Goal: Task Accomplishment & Management: Complete application form

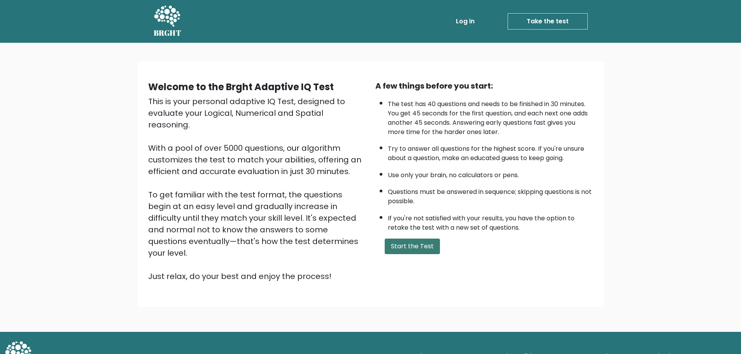
click at [413, 247] on button "Start the Test" at bounding box center [412, 247] width 55 height 16
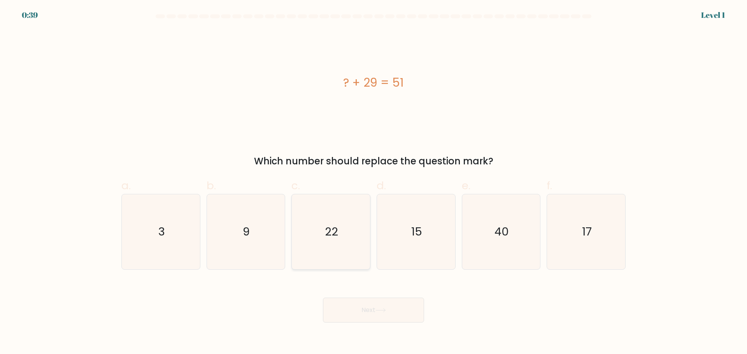
click at [321, 244] on icon "22" at bounding box center [330, 232] width 75 height 75
click at [374, 182] on input "c. 22" at bounding box center [374, 179] width 0 height 5
radio input "true"
click at [373, 309] on button "Next" at bounding box center [373, 310] width 101 height 25
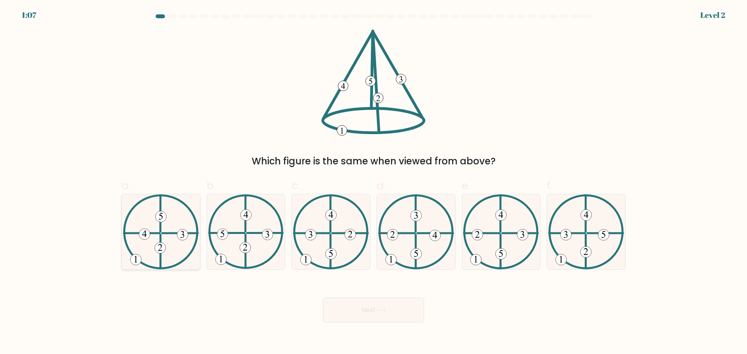
click at [159, 233] on 612 at bounding box center [141, 233] width 35 height 0
click at [374, 182] on input "a." at bounding box center [374, 179] width 0 height 5
radio input "true"
click at [374, 310] on button "Next" at bounding box center [373, 310] width 101 height 25
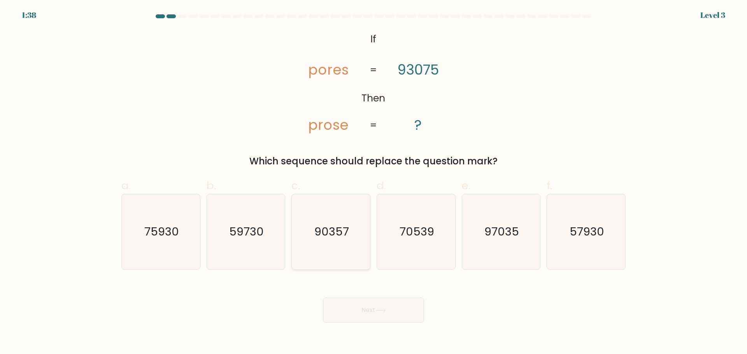
click at [338, 231] on text "90357" at bounding box center [331, 232] width 35 height 16
click at [374, 182] on input "c. 90357" at bounding box center [374, 179] width 0 height 5
radio input "true"
click at [379, 310] on icon at bounding box center [380, 311] width 9 height 4
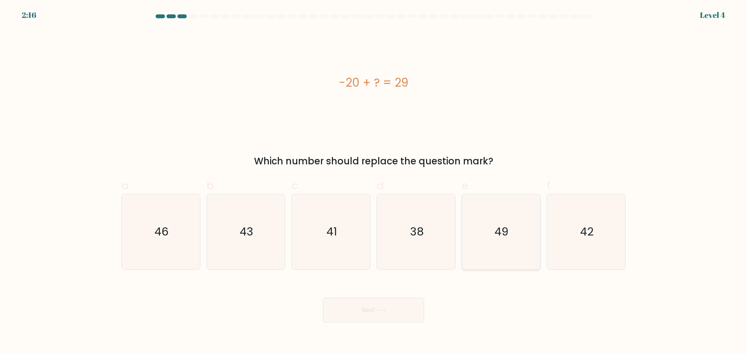
click at [517, 228] on icon "49" at bounding box center [500, 232] width 75 height 75
click at [374, 182] on input "e. 49" at bounding box center [374, 179] width 0 height 5
radio input "true"
click at [397, 305] on button "Next" at bounding box center [373, 310] width 101 height 25
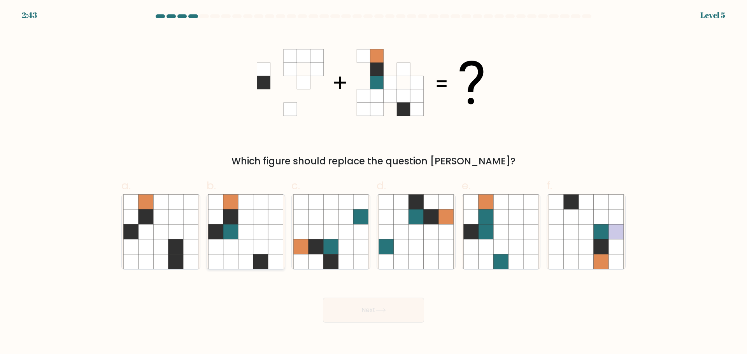
click at [256, 233] on icon at bounding box center [260, 232] width 15 height 15
click at [374, 182] on input "b." at bounding box center [374, 179] width 0 height 5
radio input "true"
click at [380, 303] on button "Next" at bounding box center [373, 310] width 101 height 25
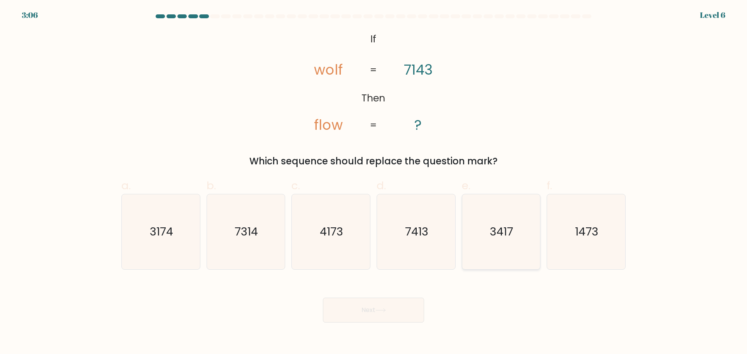
click at [507, 238] on text "3417" at bounding box center [501, 232] width 23 height 16
click at [374, 182] on input "e. 3417" at bounding box center [374, 179] width 0 height 5
radio input "true"
click at [367, 311] on button "Next" at bounding box center [373, 310] width 101 height 25
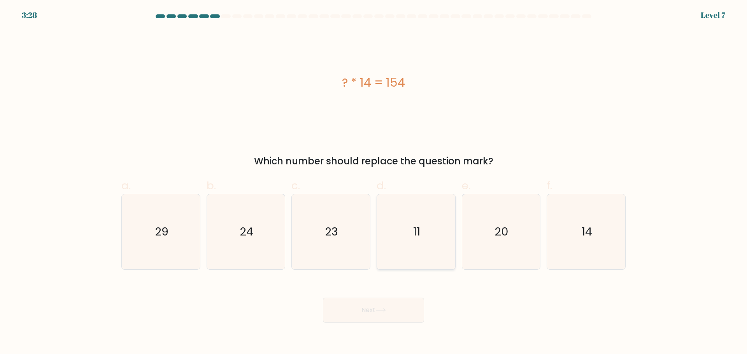
click at [421, 234] on icon "11" at bounding box center [416, 232] width 75 height 75
click at [374, 182] on input "d. 11" at bounding box center [374, 179] width 0 height 5
radio input "true"
click at [392, 310] on button "Next" at bounding box center [373, 310] width 101 height 25
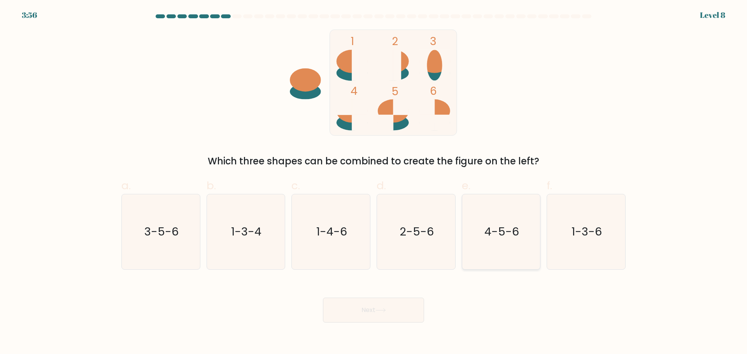
click at [510, 241] on icon "4-5-6" at bounding box center [500, 232] width 75 height 75
click at [374, 182] on input "e. 4-5-6" at bounding box center [374, 179] width 0 height 5
radio input "true"
click at [362, 317] on button "Next" at bounding box center [373, 310] width 101 height 25
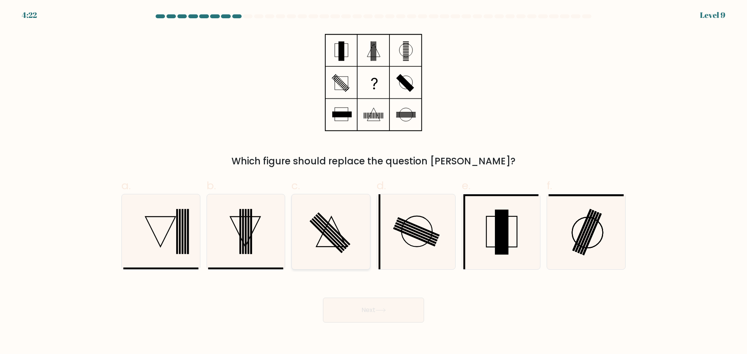
click at [335, 226] on icon at bounding box center [330, 232] width 75 height 75
click at [374, 182] on input "c." at bounding box center [374, 179] width 0 height 5
radio input "true"
click at [368, 307] on button "Next" at bounding box center [373, 310] width 101 height 25
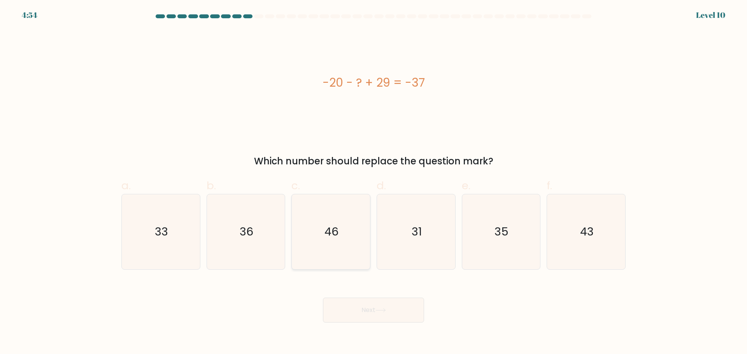
click at [328, 227] on text "46" at bounding box center [332, 232] width 14 height 16
click at [374, 182] on input "c. 46" at bounding box center [374, 179] width 0 height 5
radio input "true"
click at [380, 313] on button "Next" at bounding box center [373, 310] width 101 height 25
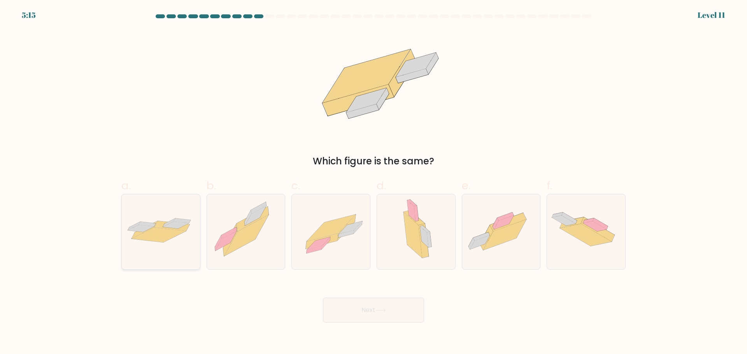
click at [167, 228] on icon at bounding box center [172, 226] width 35 height 10
click at [374, 182] on input "a." at bounding box center [374, 179] width 0 height 5
radio input "true"
click at [377, 311] on button "Next" at bounding box center [373, 310] width 101 height 25
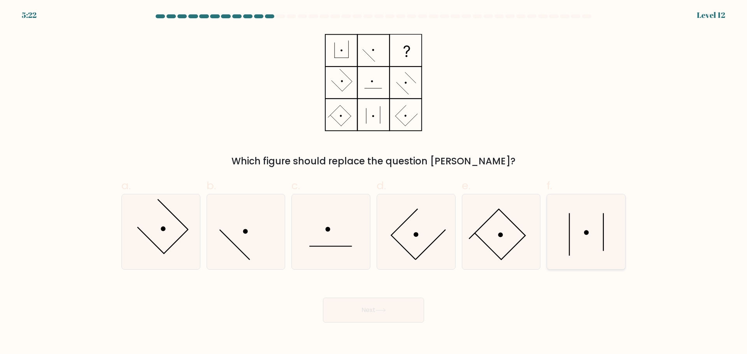
click at [590, 232] on icon at bounding box center [586, 232] width 75 height 75
click at [374, 182] on input "f." at bounding box center [374, 179] width 0 height 5
radio input "true"
click at [388, 313] on button "Next" at bounding box center [373, 310] width 101 height 25
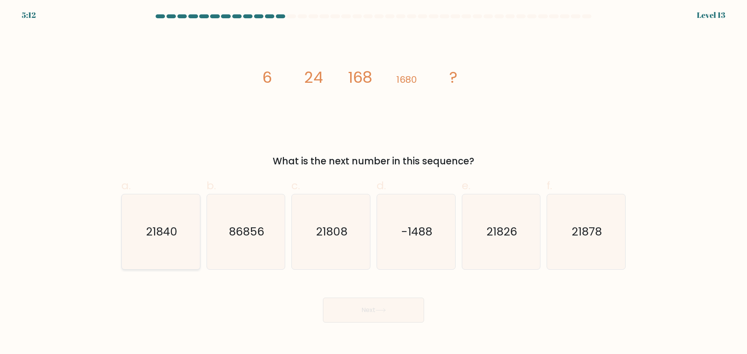
click at [170, 236] on text "21840" at bounding box center [162, 232] width 32 height 16
click at [374, 182] on input "a. 21840" at bounding box center [374, 179] width 0 height 5
radio input "true"
click at [379, 312] on icon at bounding box center [380, 311] width 11 height 4
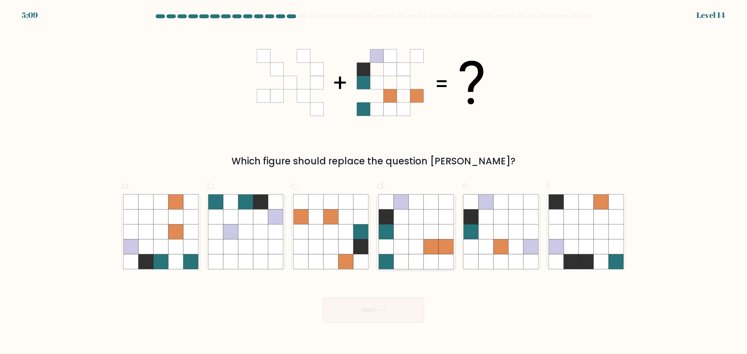
click at [419, 234] on icon at bounding box center [416, 232] width 15 height 15
click at [374, 182] on input "d." at bounding box center [374, 179] width 0 height 5
radio input "true"
click at [368, 318] on button "Next" at bounding box center [373, 310] width 101 height 25
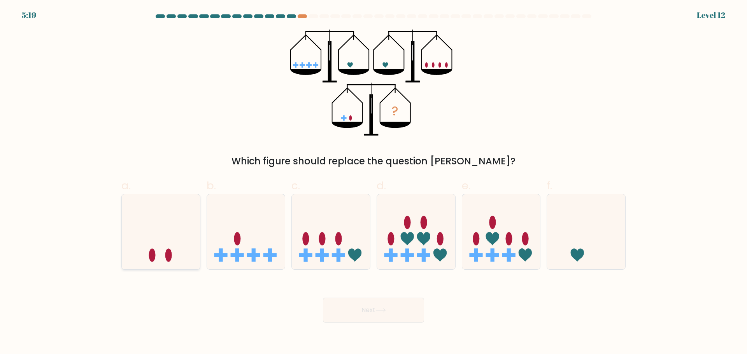
click at [142, 243] on icon at bounding box center [161, 232] width 78 height 65
click at [374, 182] on input "a." at bounding box center [374, 179] width 0 height 5
radio input "true"
click at [361, 307] on button "Next" at bounding box center [373, 310] width 101 height 25
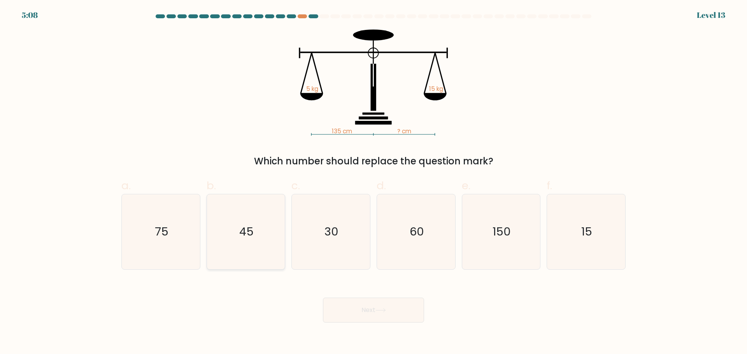
click at [252, 241] on icon "45" at bounding box center [245, 232] width 75 height 75
click at [374, 182] on input "b. 45" at bounding box center [374, 179] width 0 height 5
radio input "true"
click at [380, 311] on icon at bounding box center [380, 311] width 11 height 4
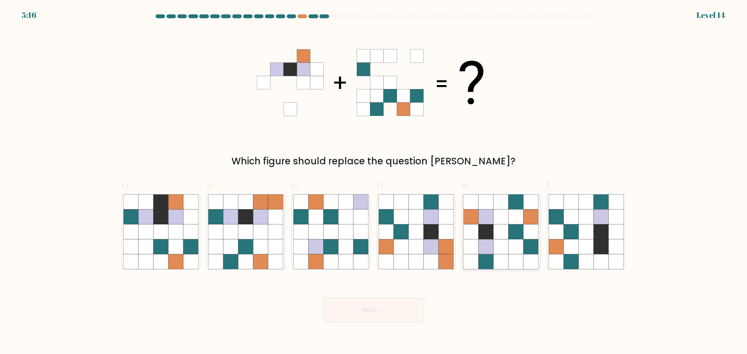
click at [487, 220] on icon at bounding box center [486, 216] width 15 height 15
click at [374, 182] on input "e." at bounding box center [374, 179] width 0 height 5
radio input "true"
click at [377, 312] on button "Next" at bounding box center [373, 310] width 101 height 25
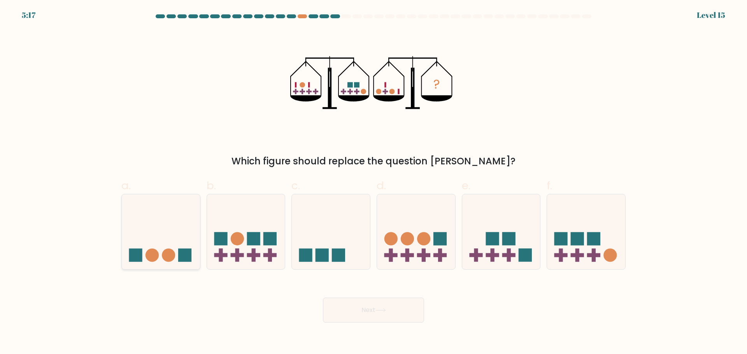
click at [178, 230] on icon at bounding box center [161, 232] width 78 height 65
click at [374, 182] on input "a." at bounding box center [374, 179] width 0 height 5
radio input "true"
click at [389, 318] on button "Next" at bounding box center [373, 310] width 101 height 25
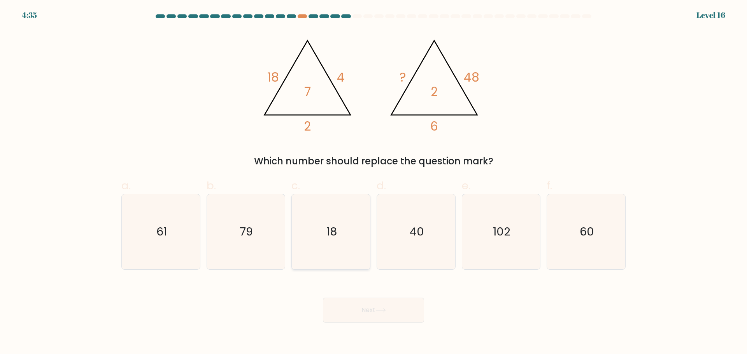
click at [333, 230] on text "18" at bounding box center [331, 232] width 11 height 16
click at [374, 182] on input "c. 18" at bounding box center [374, 179] width 0 height 5
radio input "true"
click at [377, 311] on icon at bounding box center [380, 311] width 11 height 4
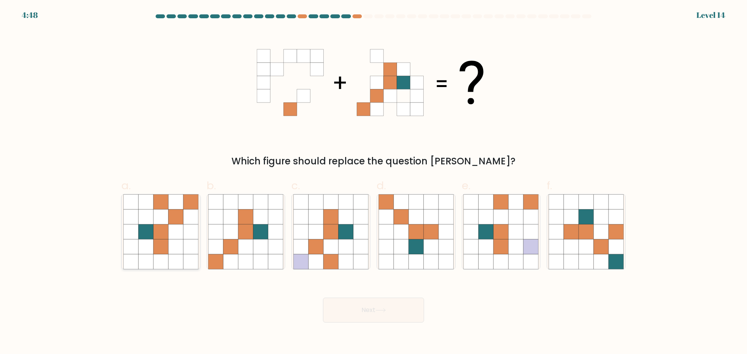
click at [182, 245] on icon at bounding box center [175, 246] width 15 height 15
click at [374, 182] on input "a." at bounding box center [374, 179] width 0 height 5
radio input "true"
click at [385, 313] on button "Next" at bounding box center [373, 310] width 101 height 25
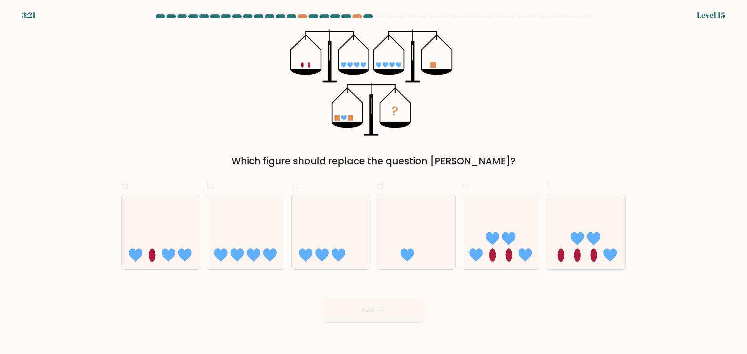
click at [588, 223] on icon at bounding box center [586, 232] width 78 height 65
click at [374, 182] on input "f." at bounding box center [374, 179] width 0 height 5
radio input "true"
click at [390, 308] on button "Next" at bounding box center [373, 310] width 101 height 25
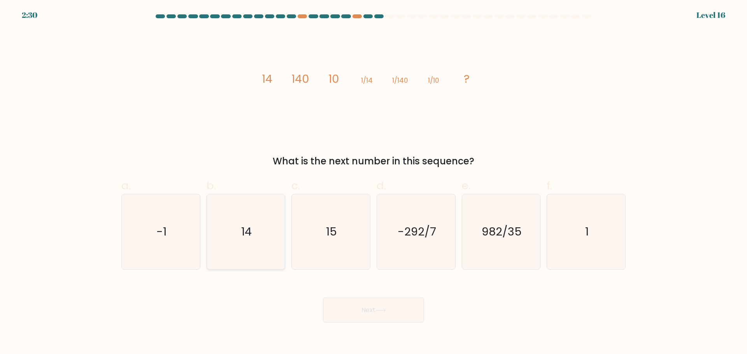
click at [283, 235] on icon "14" at bounding box center [245, 232] width 75 height 75
click at [374, 182] on input "b. 14" at bounding box center [374, 179] width 0 height 5
radio input "true"
click at [373, 313] on button "Next" at bounding box center [373, 310] width 101 height 25
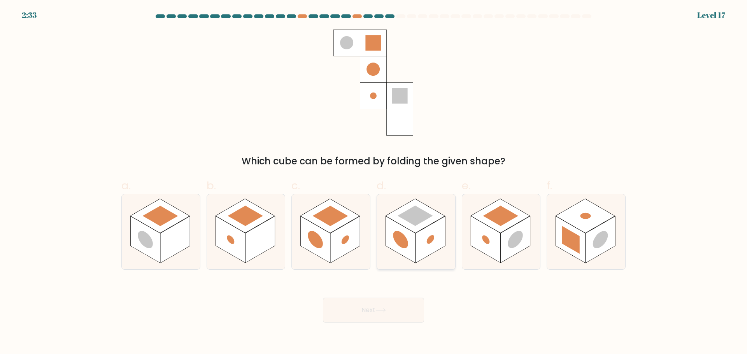
click at [424, 236] on rect at bounding box center [431, 239] width 30 height 47
click at [374, 182] on input "d." at bounding box center [374, 179] width 0 height 5
radio input "true"
click at [383, 314] on button "Next" at bounding box center [373, 310] width 101 height 25
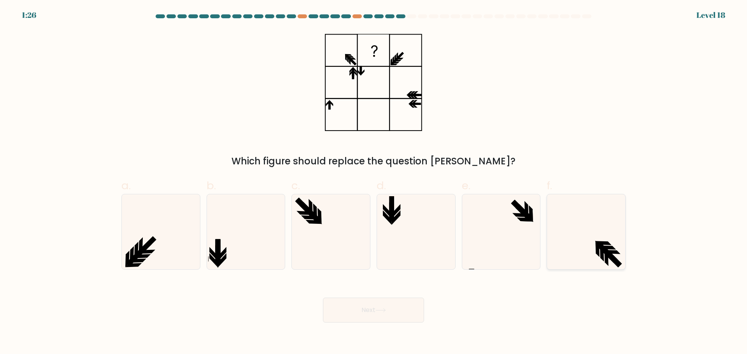
click at [598, 249] on icon at bounding box center [597, 249] width 4 height 16
click at [374, 182] on input "f." at bounding box center [374, 179] width 0 height 5
radio input "true"
click at [167, 253] on icon at bounding box center [160, 232] width 75 height 75
click at [374, 182] on input "a." at bounding box center [374, 179] width 0 height 5
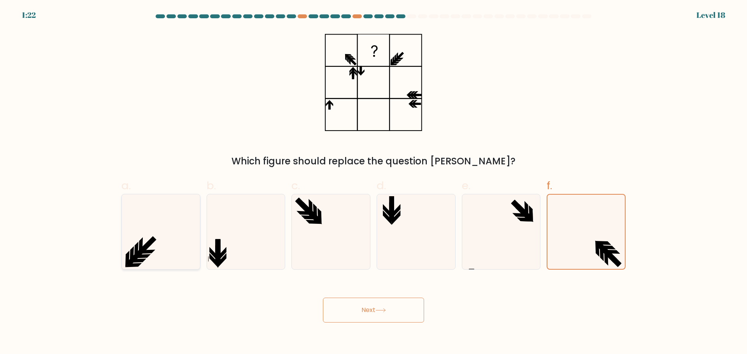
radio input "true"
click at [373, 311] on button "Next" at bounding box center [373, 310] width 101 height 25
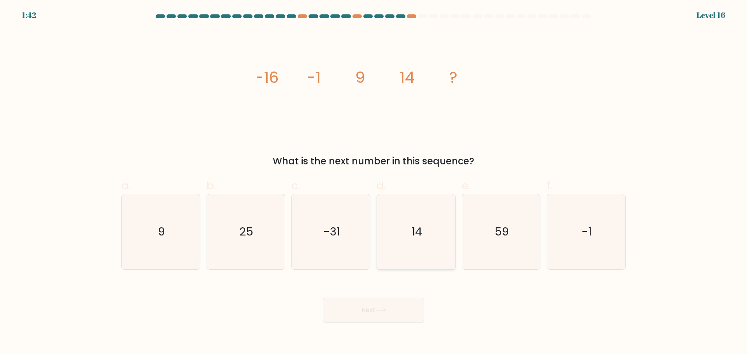
click at [416, 235] on text "14" at bounding box center [417, 232] width 11 height 16
click at [374, 182] on input "d. 14" at bounding box center [374, 179] width 0 height 5
radio input "true"
click at [396, 307] on button "Next" at bounding box center [373, 310] width 101 height 25
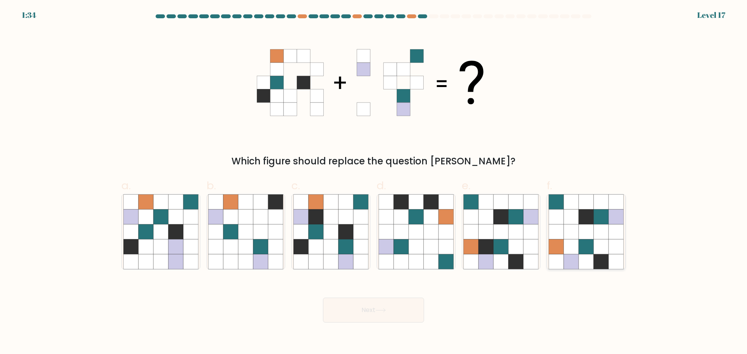
click at [579, 231] on icon at bounding box center [571, 232] width 15 height 15
click at [374, 182] on input "f." at bounding box center [374, 179] width 0 height 5
radio input "true"
click at [372, 309] on button "Next" at bounding box center [373, 310] width 101 height 25
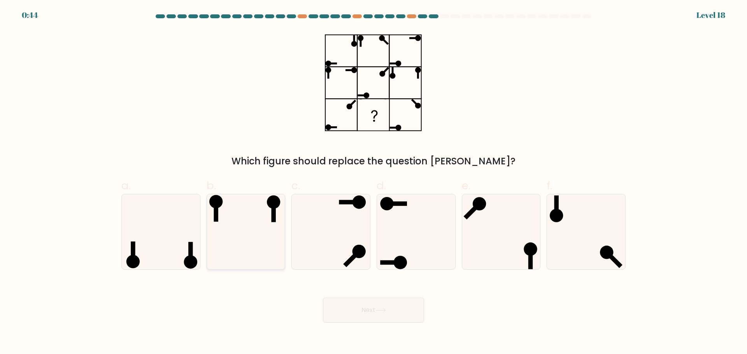
click at [222, 217] on icon at bounding box center [245, 232] width 75 height 75
click at [374, 182] on input "b." at bounding box center [374, 179] width 0 height 5
radio input "true"
click at [386, 306] on button "Next" at bounding box center [373, 310] width 101 height 25
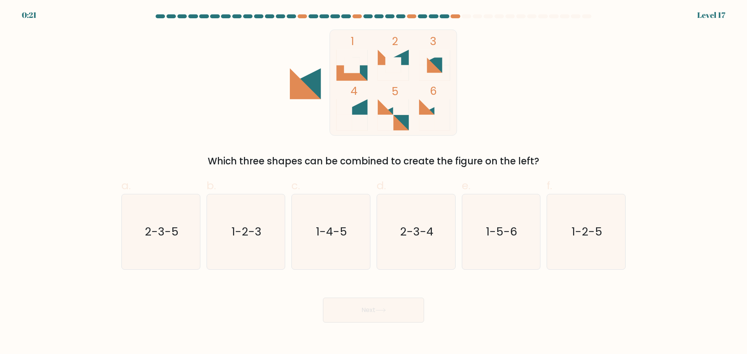
click at [353, 64] on rect at bounding box center [352, 66] width 16 height 16
click at [249, 239] on text "1-2-3" at bounding box center [247, 232] width 30 height 16
click at [374, 182] on input "b. 1-2-3" at bounding box center [374, 179] width 0 height 5
radio input "true"
click at [374, 312] on button "Next" at bounding box center [373, 310] width 101 height 25
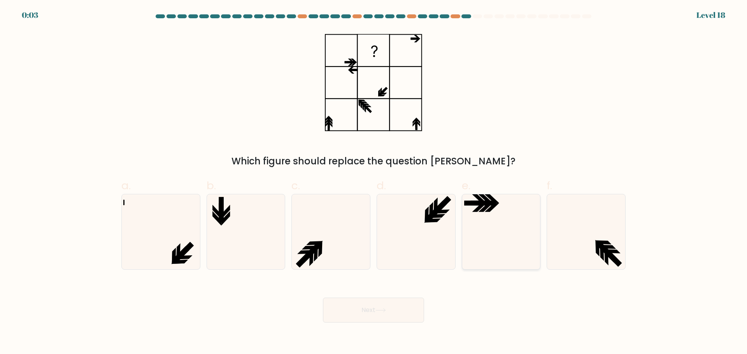
click at [495, 235] on icon at bounding box center [500, 232] width 75 height 75
click at [374, 182] on input "e." at bounding box center [374, 179] width 0 height 5
radio input "true"
click at [383, 309] on icon at bounding box center [380, 311] width 11 height 4
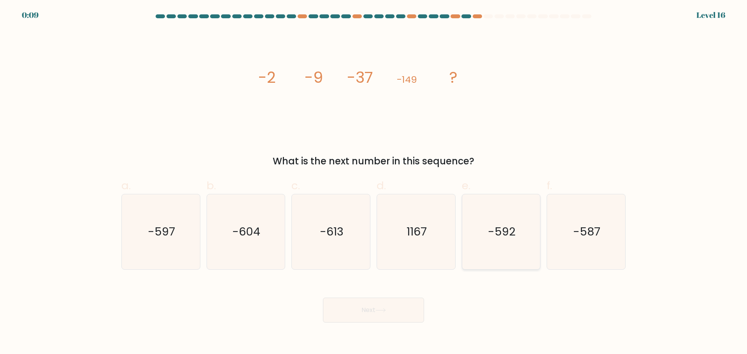
click at [506, 242] on icon "-592" at bounding box center [500, 232] width 75 height 75
click at [374, 182] on input "e. -592" at bounding box center [374, 179] width 0 height 5
radio input "true"
click at [386, 301] on button "Next" at bounding box center [373, 310] width 101 height 25
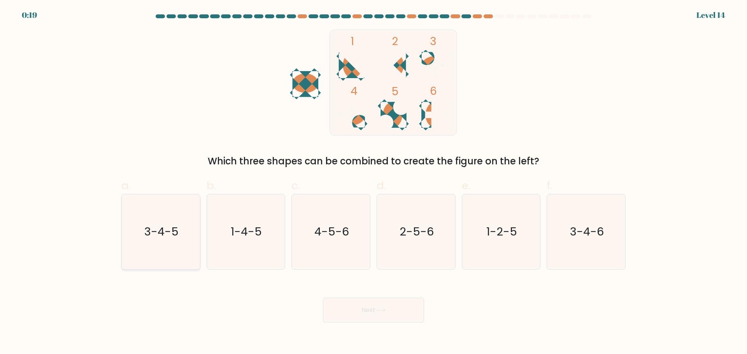
click at [166, 237] on text "3-4-5" at bounding box center [161, 232] width 34 height 16
click at [374, 182] on input "a. 3-4-5" at bounding box center [374, 179] width 0 height 5
radio input "true"
click at [379, 313] on button "Next" at bounding box center [373, 310] width 101 height 25
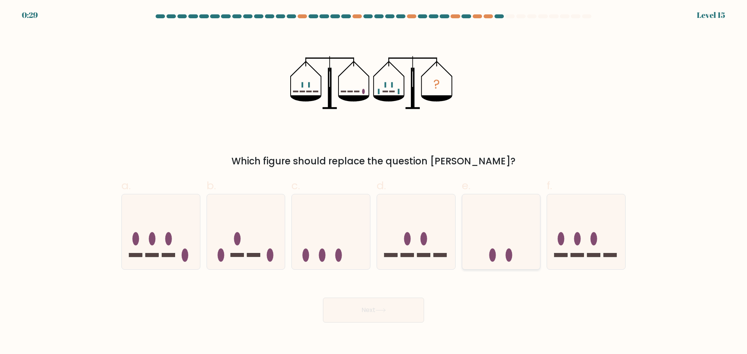
click at [477, 247] on icon at bounding box center [501, 232] width 78 height 65
click at [374, 182] on input "e." at bounding box center [374, 179] width 0 height 5
radio input "true"
click at [400, 314] on button "Next" at bounding box center [373, 310] width 101 height 25
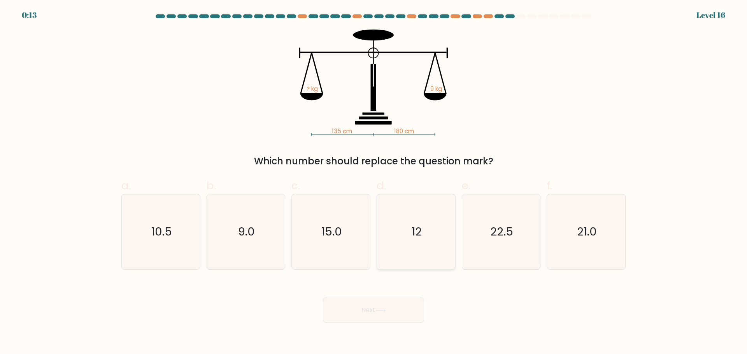
click at [417, 236] on text "12" at bounding box center [417, 232] width 10 height 16
click at [374, 182] on input "d. 12" at bounding box center [374, 179] width 0 height 5
radio input "true"
click at [384, 312] on icon at bounding box center [380, 311] width 11 height 4
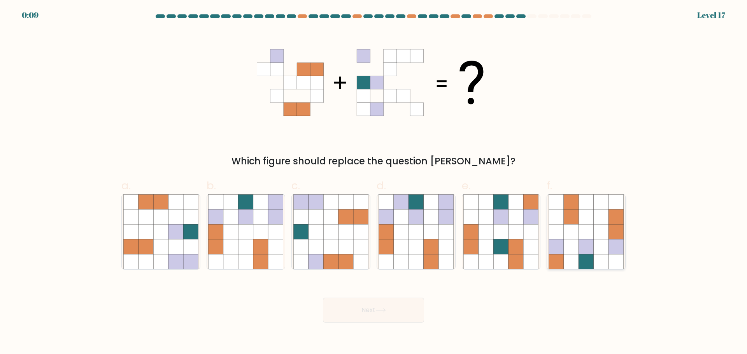
click at [586, 226] on icon at bounding box center [586, 232] width 15 height 15
click at [374, 182] on input "f." at bounding box center [374, 179] width 0 height 5
radio input "true"
click at [398, 312] on button "Next" at bounding box center [373, 310] width 101 height 25
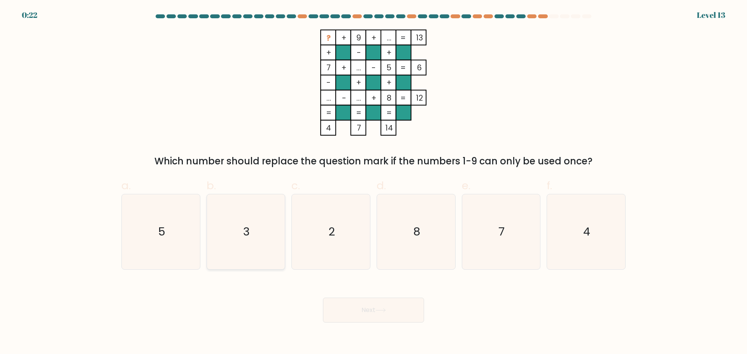
click at [259, 231] on icon "3" at bounding box center [245, 232] width 75 height 75
click at [374, 182] on input "b. 3" at bounding box center [374, 179] width 0 height 5
radio input "true"
click at [363, 318] on button "Next" at bounding box center [373, 310] width 101 height 25
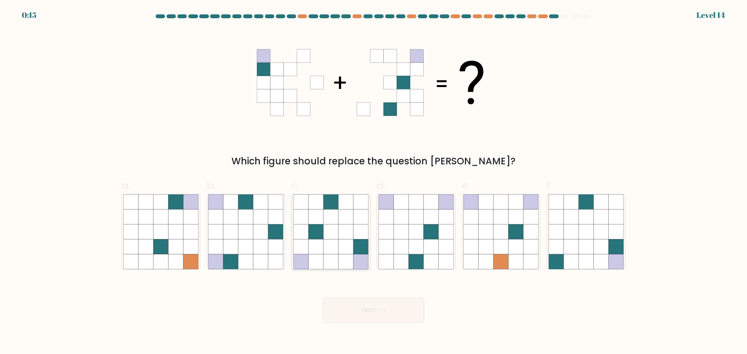
click at [329, 232] on icon at bounding box center [330, 232] width 15 height 15
click at [374, 182] on input "c." at bounding box center [374, 179] width 0 height 5
radio input "true"
click at [382, 307] on button "Next" at bounding box center [373, 310] width 101 height 25
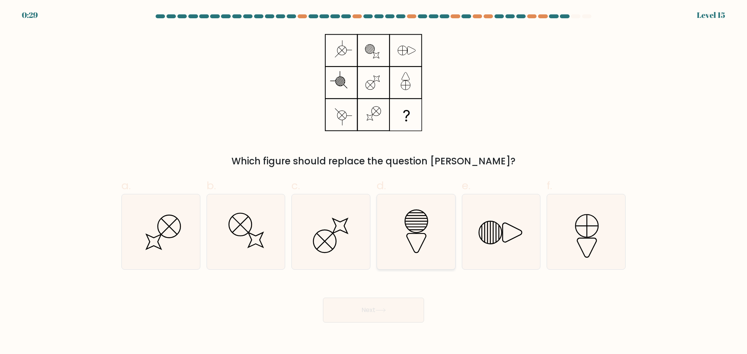
click at [420, 227] on line at bounding box center [416, 227] width 20 height 0
click at [374, 182] on input "d." at bounding box center [374, 179] width 0 height 5
radio input "true"
click at [388, 317] on button "Next" at bounding box center [373, 310] width 101 height 25
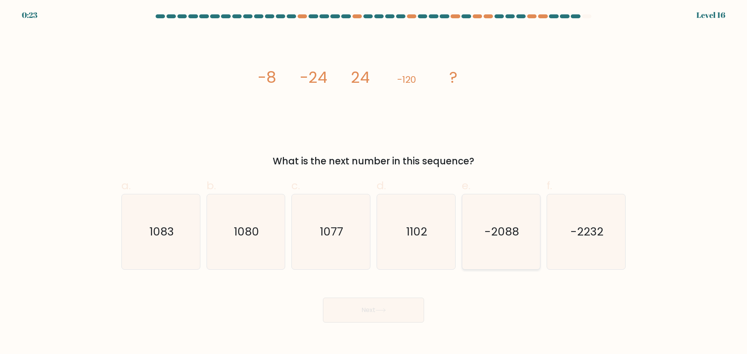
click at [506, 230] on text "-2088" at bounding box center [501, 232] width 35 height 16
click at [374, 182] on input "e. -2088" at bounding box center [374, 179] width 0 height 5
radio input "true"
click at [408, 303] on button "Next" at bounding box center [373, 310] width 101 height 25
click at [392, 310] on button "Next" at bounding box center [373, 310] width 101 height 25
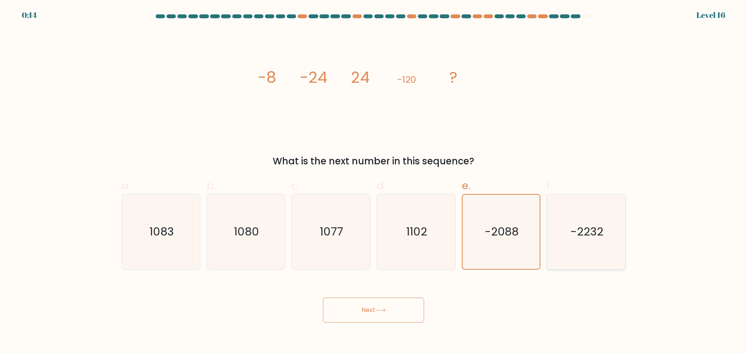
click at [582, 235] on text "-2232" at bounding box center [586, 232] width 33 height 16
click at [374, 182] on input "f. -2232" at bounding box center [374, 179] width 0 height 5
radio input "true"
click at [385, 322] on button "Next" at bounding box center [373, 310] width 101 height 25
click at [386, 309] on icon at bounding box center [380, 311] width 11 height 4
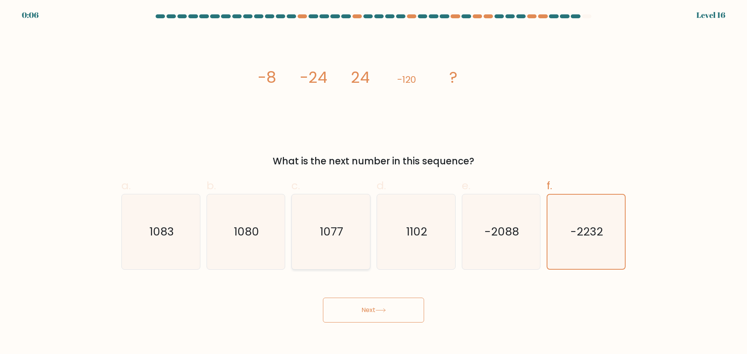
click at [334, 235] on text "1077" at bounding box center [331, 232] width 23 height 16
click at [374, 182] on input "c. 1077" at bounding box center [374, 179] width 0 height 5
radio input "true"
click at [385, 310] on icon at bounding box center [380, 311] width 11 height 4
click at [504, 231] on text "-2088" at bounding box center [501, 232] width 35 height 16
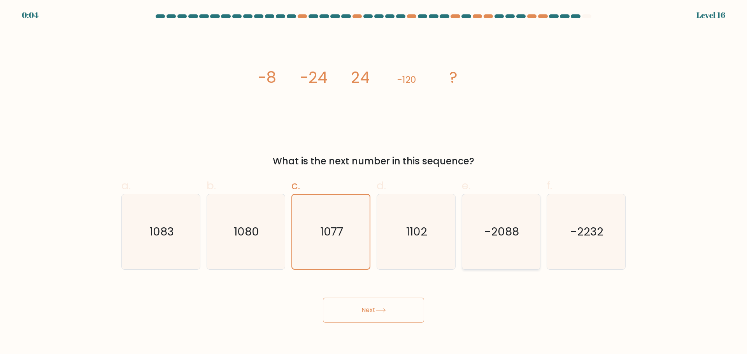
click at [374, 182] on input "e. -2088" at bounding box center [374, 179] width 0 height 5
radio input "true"
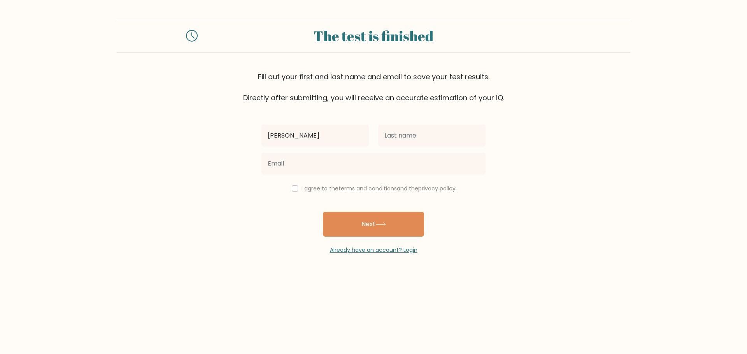
type input "[PERSON_NAME]"
type input "Mi"
click at [600, 195] on form "The test is finished Fill out your first and last name and email to save your t…" at bounding box center [373, 137] width 747 height 236
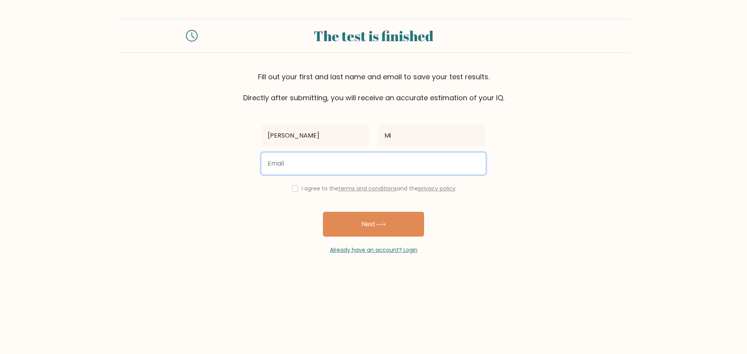
click at [311, 166] on input "email" at bounding box center [373, 164] width 224 height 22
type input "[EMAIL_ADDRESS][DOMAIN_NAME]"
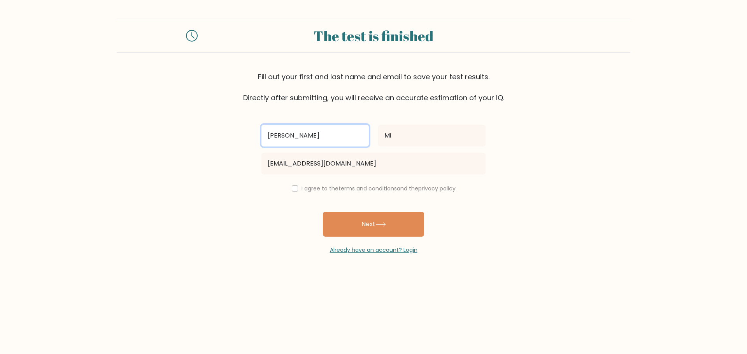
drag, startPoint x: 289, startPoint y: 135, endPoint x: 229, endPoint y: 135, distance: 60.3
click at [229, 135] on form "The test is finished Fill out your first and last name and email to save your t…" at bounding box center [373, 137] width 747 height 236
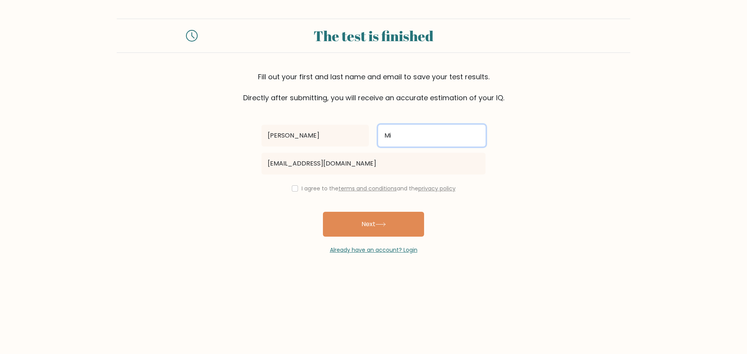
click at [397, 136] on input "Mi" at bounding box center [431, 136] width 107 height 22
type input "Ni"
click at [559, 158] on form "The test is finished Fill out your first and last name and email to save your t…" at bounding box center [373, 137] width 747 height 236
click at [293, 188] on input "checkbox" at bounding box center [295, 189] width 6 height 6
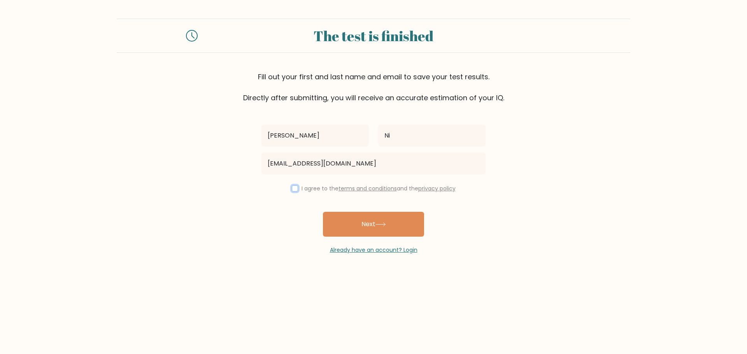
checkbox input "true"
click at [384, 231] on button "Next" at bounding box center [373, 224] width 101 height 25
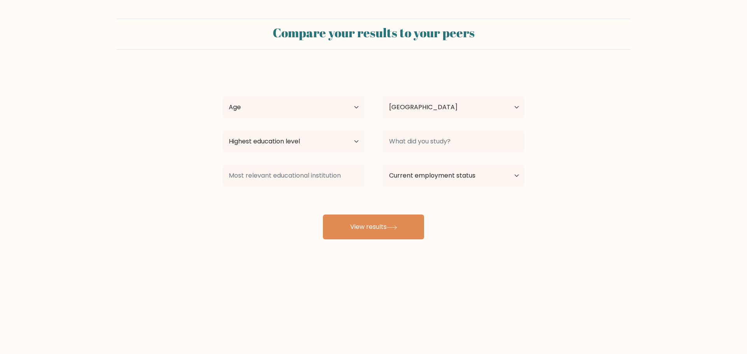
select select "CA"
click at [361, 107] on select "Age Under 18 years old 18-24 years old 25-34 years old 35-44 years old 45-54 ye…" at bounding box center [294, 107] width 142 height 22
select select "35_44"
click at [223, 96] on select "Age Under 18 years old 18-24 years old 25-34 years old 35-44 years old 45-54 ye…" at bounding box center [294, 107] width 142 height 22
click at [351, 143] on select "Highest education level No schooling Primary Lower Secondary Upper Secondary Oc…" at bounding box center [294, 142] width 142 height 22
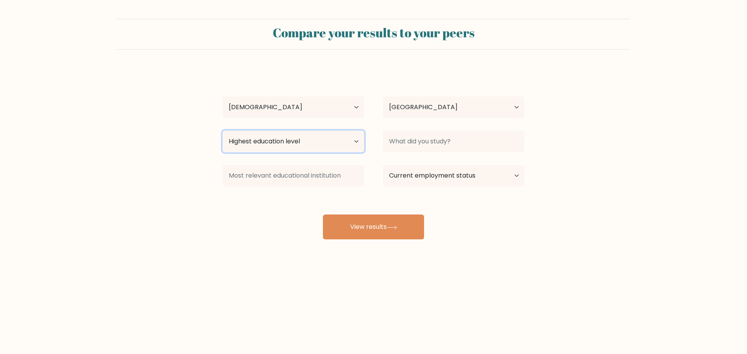
select select "bachelors_degree"
click at [223, 131] on select "Highest education level No schooling Primary Lower Secondary Upper Secondary Oc…" at bounding box center [294, 142] width 142 height 22
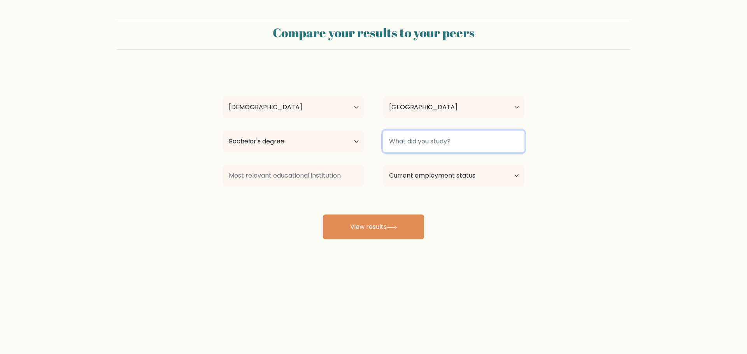
click at [458, 142] on input at bounding box center [454, 142] width 142 height 22
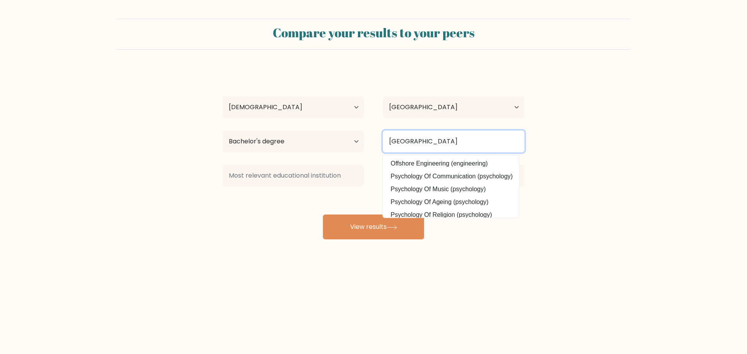
type input "University of Alberta"
click at [588, 156] on form "Compare your results to your peers Chad Ni Age Under 18 years old 18-24 years o…" at bounding box center [373, 129] width 747 height 221
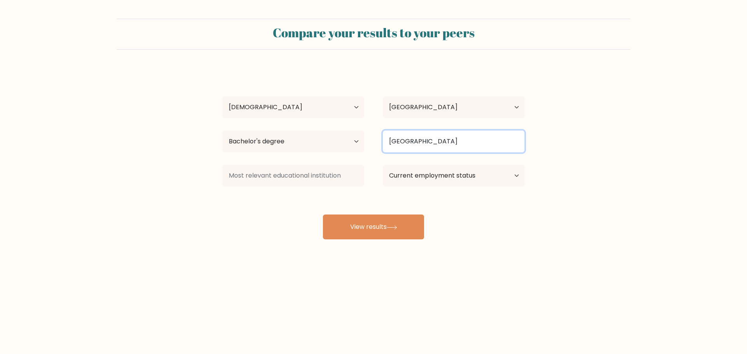
drag, startPoint x: 456, startPoint y: 143, endPoint x: 381, endPoint y: 142, distance: 75.1
click at [381, 142] on div "University of Alberta Offshore Engineering (engineering) Psychology Of Communic…" at bounding box center [454, 142] width 160 height 28
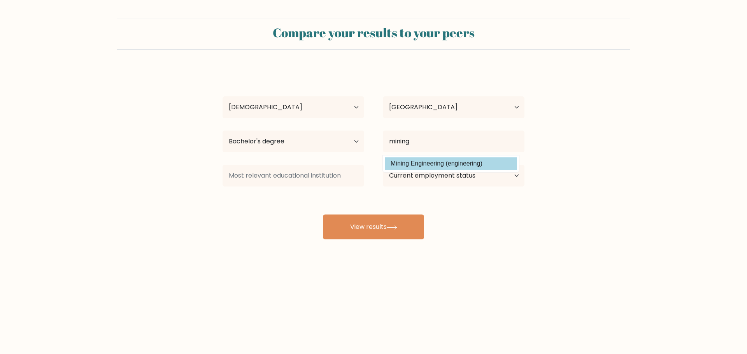
click at [451, 164] on option "Mining Engineering (engineering)" at bounding box center [451, 164] width 132 height 12
type input "Mining Engineering"
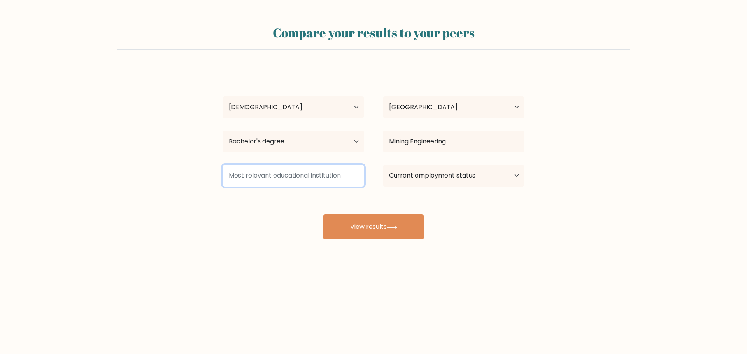
click at [286, 177] on input at bounding box center [294, 176] width 142 height 22
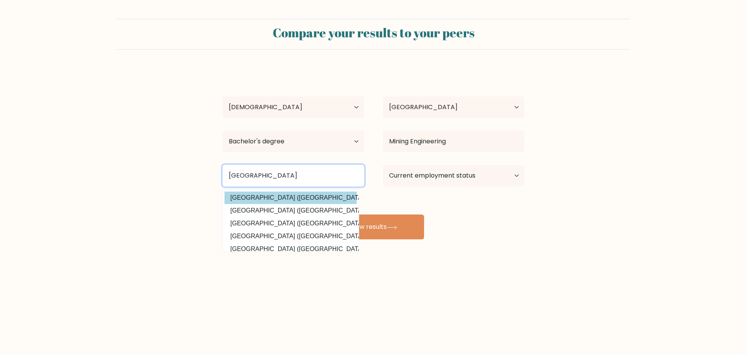
type input "University of Alberta"
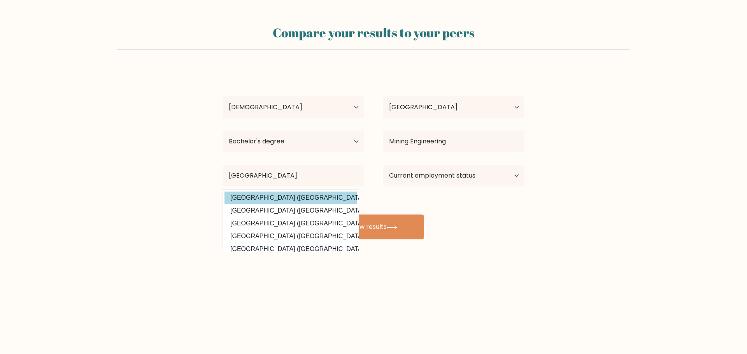
click at [282, 196] on option "University of Alberta (Canada)" at bounding box center [291, 198] width 132 height 12
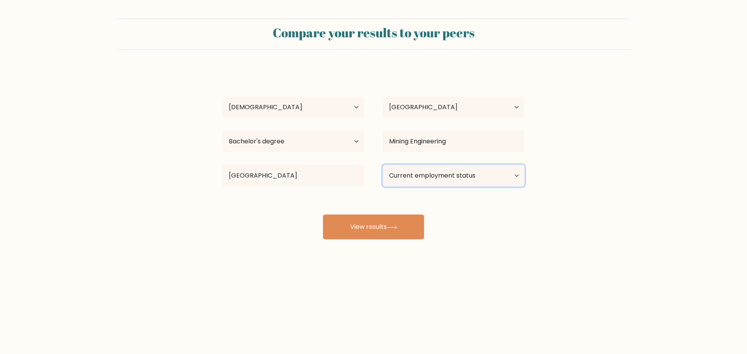
click at [456, 173] on select "Current employment status Employed Student Retired Other / prefer not to answer" at bounding box center [454, 176] width 142 height 22
select select "employed"
click at [383, 165] on select "Current employment status Employed Student Retired Other / prefer not to answer" at bounding box center [454, 176] width 142 height 22
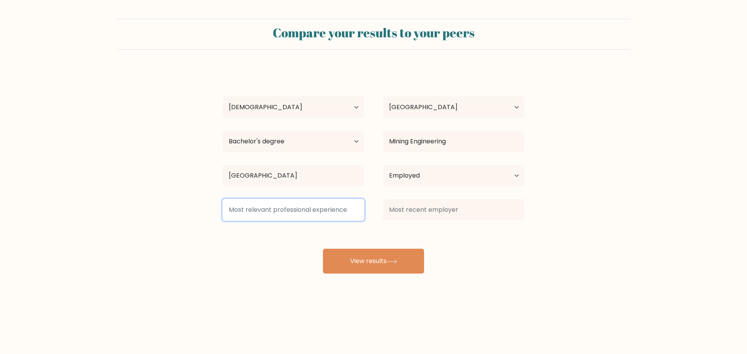
click at [291, 208] on input at bounding box center [294, 210] width 142 height 22
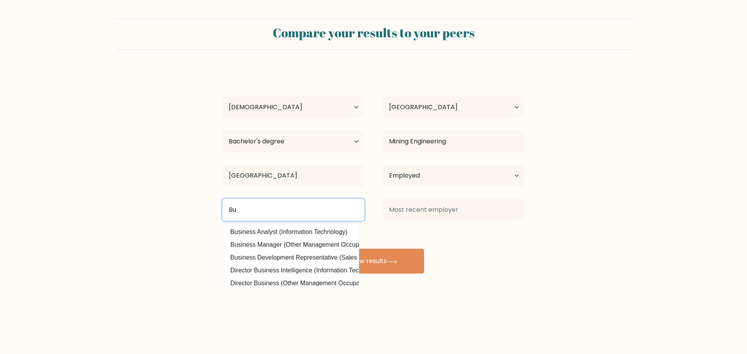
type input "B"
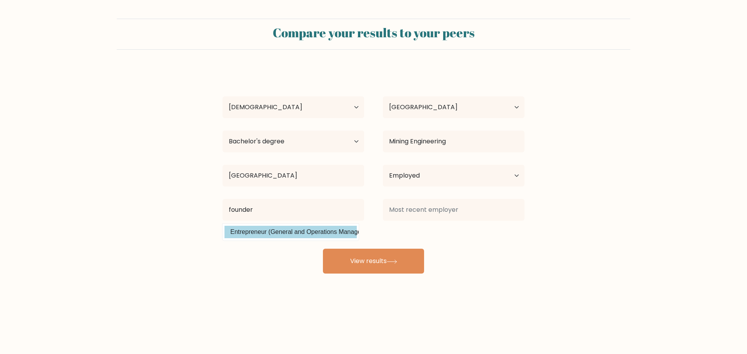
click at [298, 232] on option "Entrepreneur (General and Operations Managers)" at bounding box center [291, 232] width 132 height 12
type input "Entrepreneur"
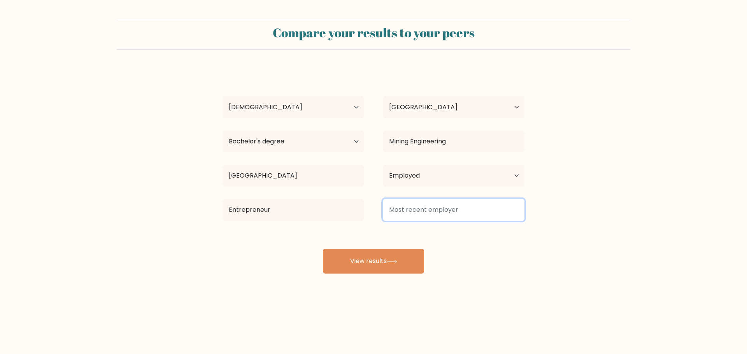
click at [419, 214] on input at bounding box center [454, 210] width 142 height 22
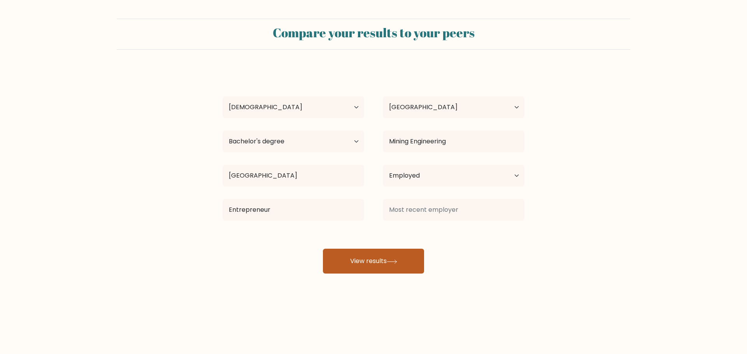
click at [386, 256] on button "View results" at bounding box center [373, 261] width 101 height 25
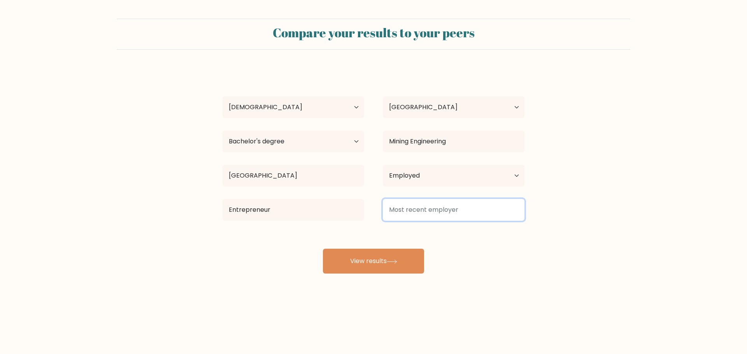
type input "P"
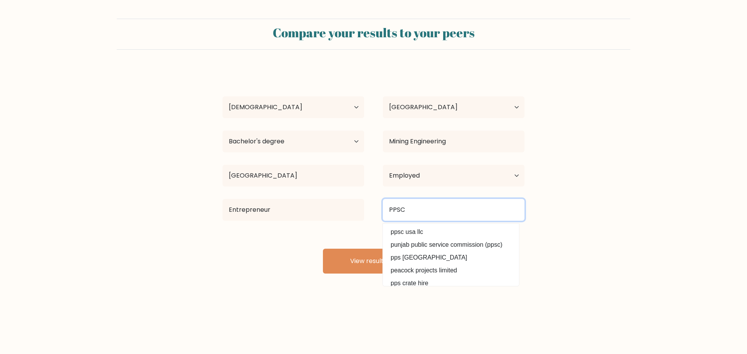
click at [368, 214] on div "Entrepreneur PPSC ppsc usa llc punjab public service commission (ppsc) pps cana…" at bounding box center [373, 210] width 321 height 28
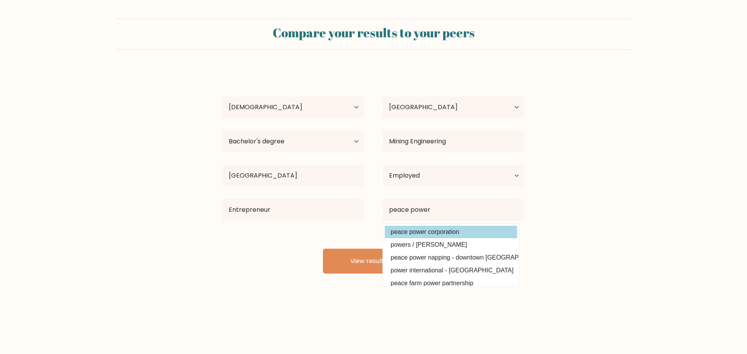
click at [423, 235] on option "peace power corporation" at bounding box center [451, 232] width 132 height 12
type input "peace power corporation"
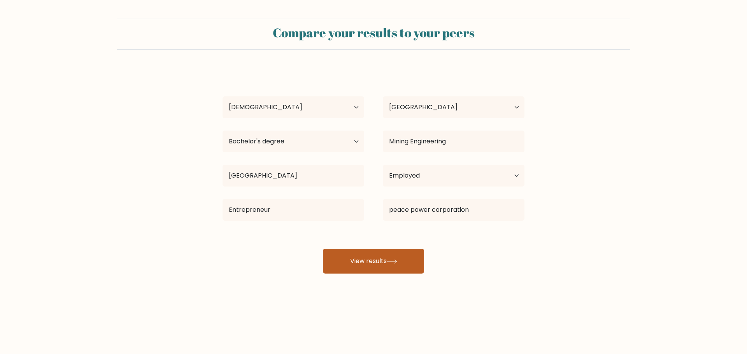
click at [374, 262] on button "View results" at bounding box center [373, 261] width 101 height 25
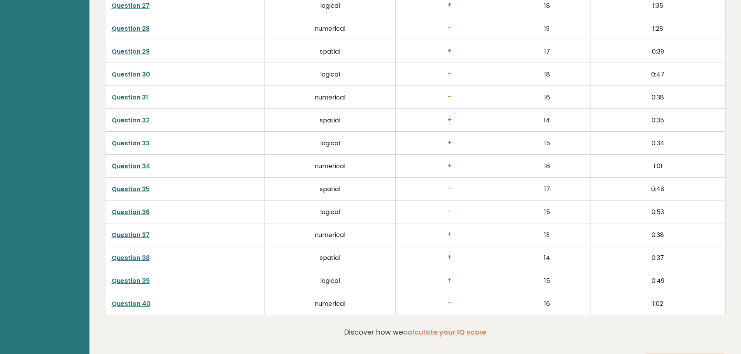
scroll to position [2026, 0]
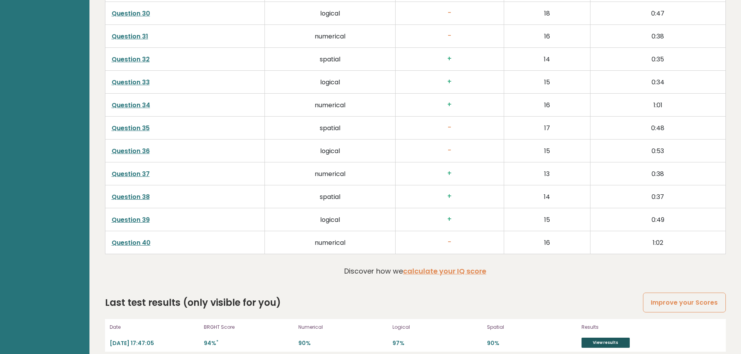
click at [605, 338] on link "View results" at bounding box center [606, 343] width 48 height 10
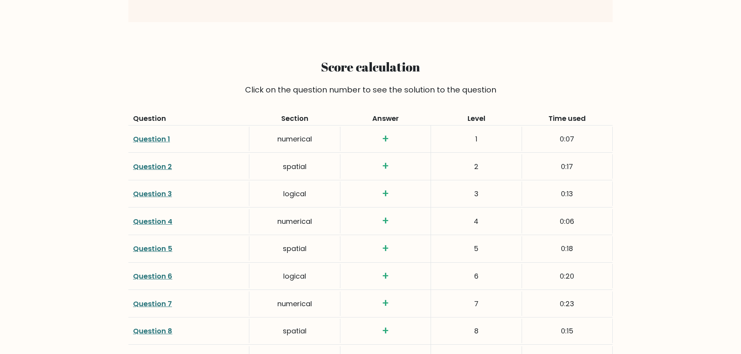
scroll to position [1012, 0]
